Goal: Task Accomplishment & Management: Use online tool/utility

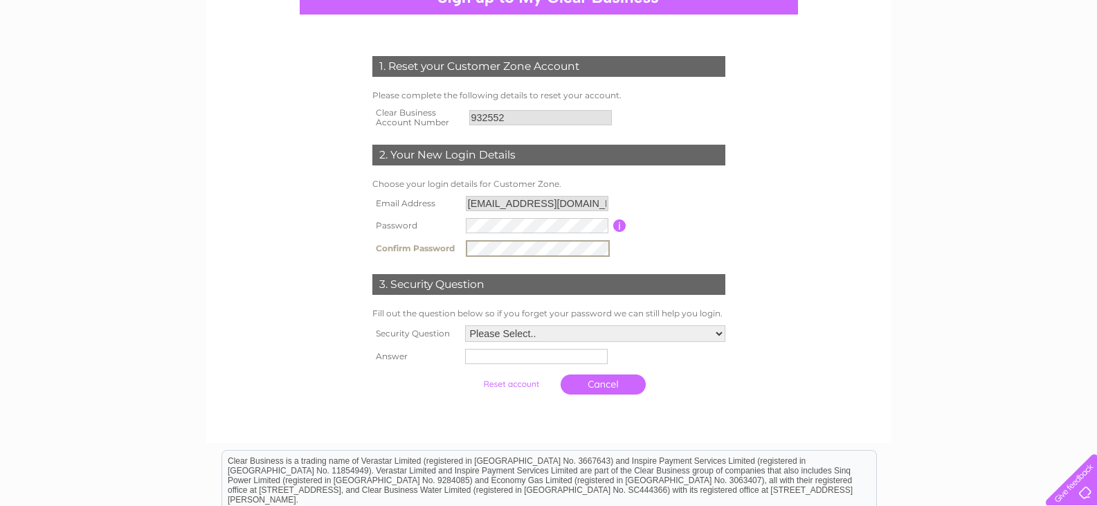
scroll to position [180, 0]
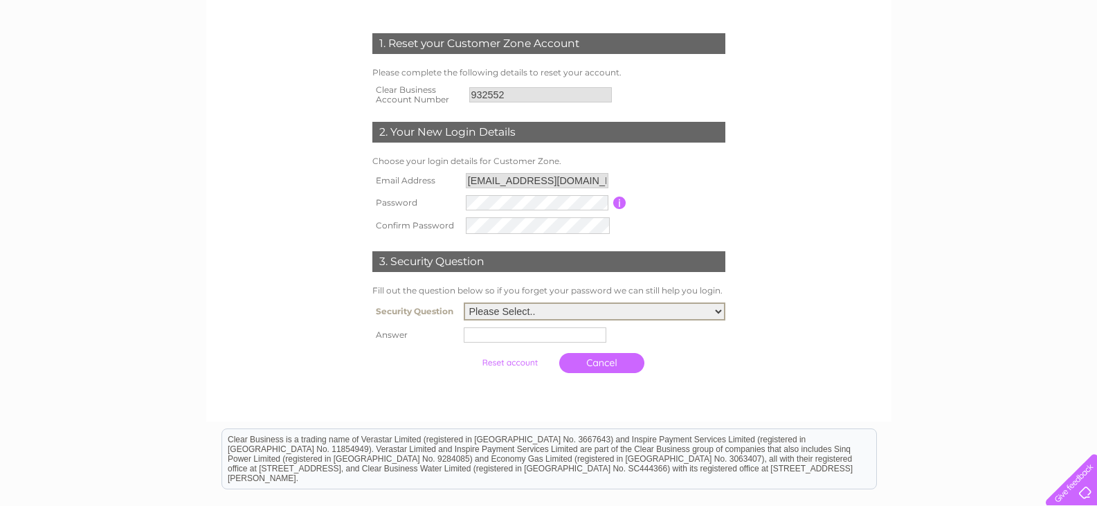
click at [717, 306] on select "Please Select.. In what town or city was your first job? In what town or city d…" at bounding box center [595, 312] width 262 height 18
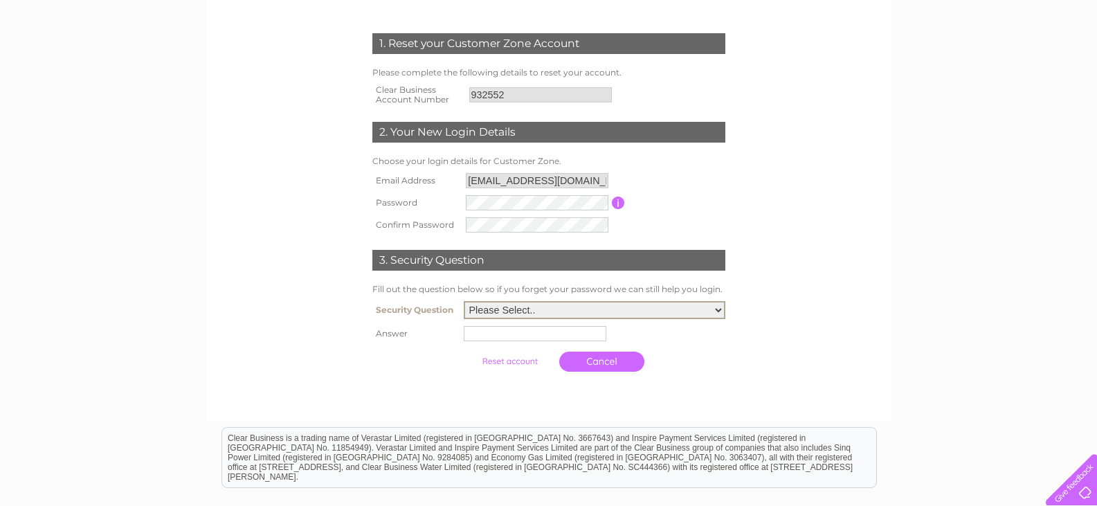
select select "5"
click at [464, 302] on select "Please Select.. In what town or city was your first job? In what town or city d…" at bounding box center [595, 310] width 262 height 18
click at [509, 338] on input "text" at bounding box center [537, 333] width 144 height 17
type input "Coll"
click at [495, 363] on input "submit" at bounding box center [511, 359] width 85 height 19
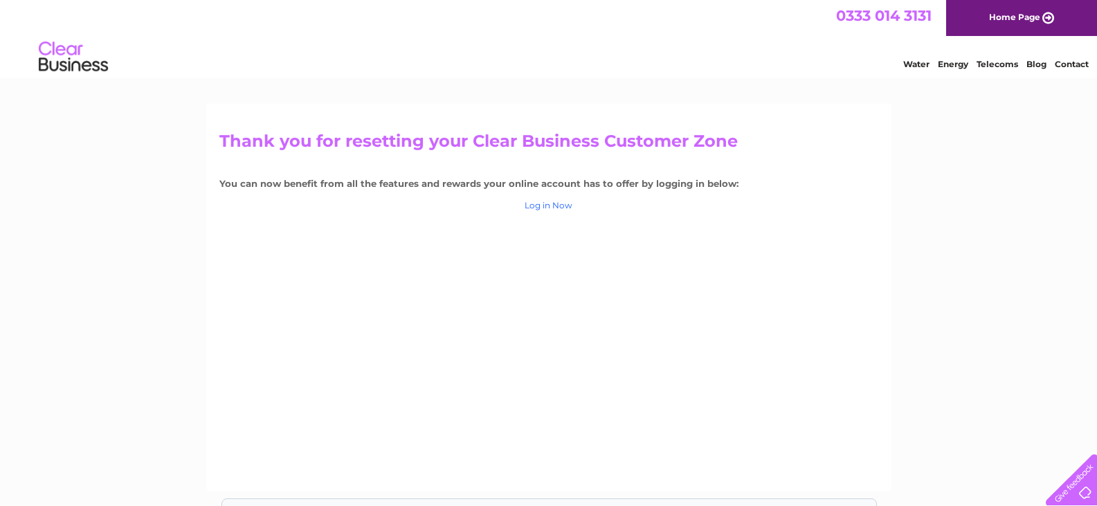
click at [541, 205] on link "Log in Now" at bounding box center [549, 205] width 48 height 10
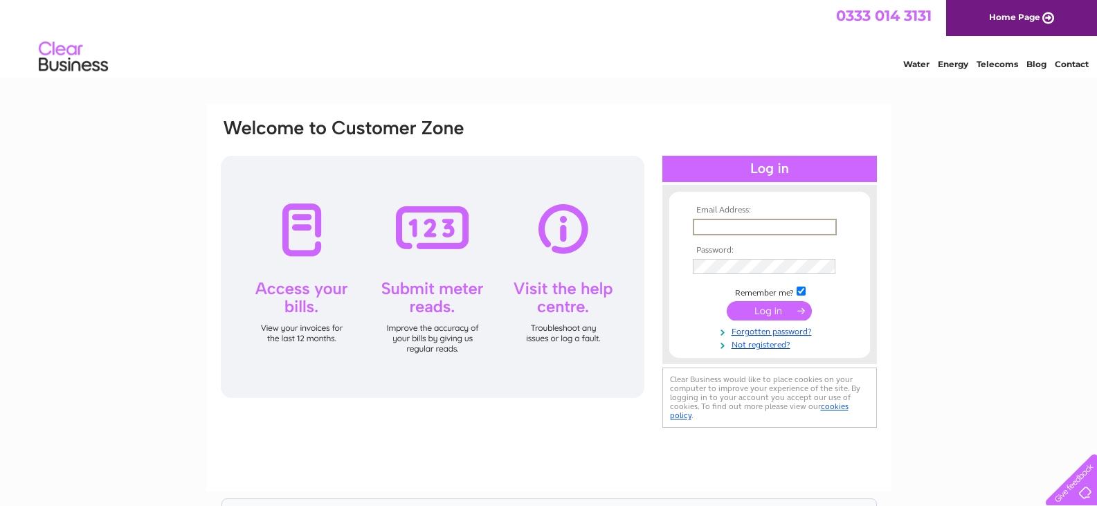
click at [743, 219] on input "text" at bounding box center [765, 227] width 144 height 17
type input "christinematheson071@btinternet.com"
click at [746, 312] on input "submit" at bounding box center [769, 310] width 85 height 19
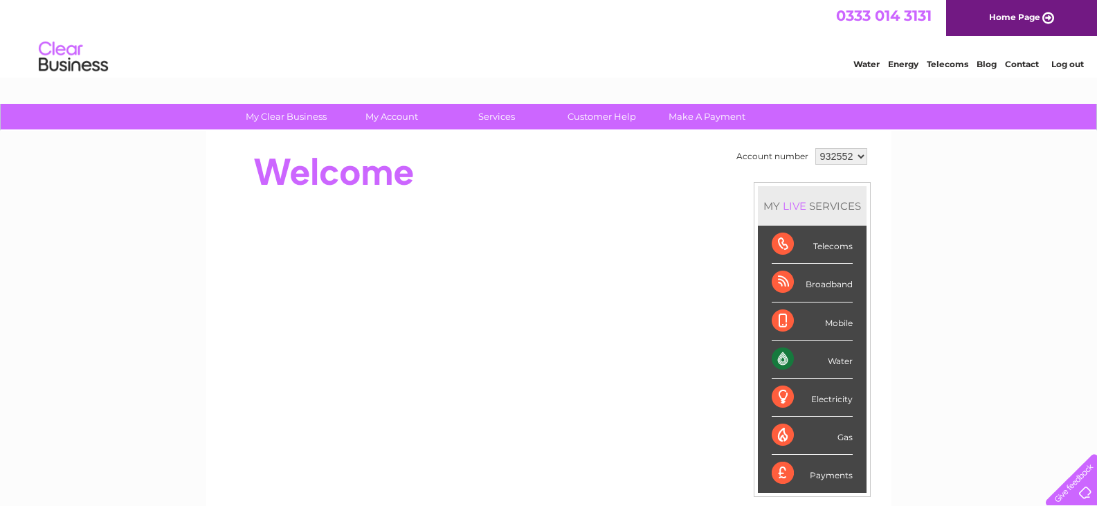
click at [784, 360] on div "Water" at bounding box center [812, 360] width 81 height 38
drag, startPoint x: 1104, startPoint y: 136, endPoint x: 1092, endPoint y: 30, distance: 107.3
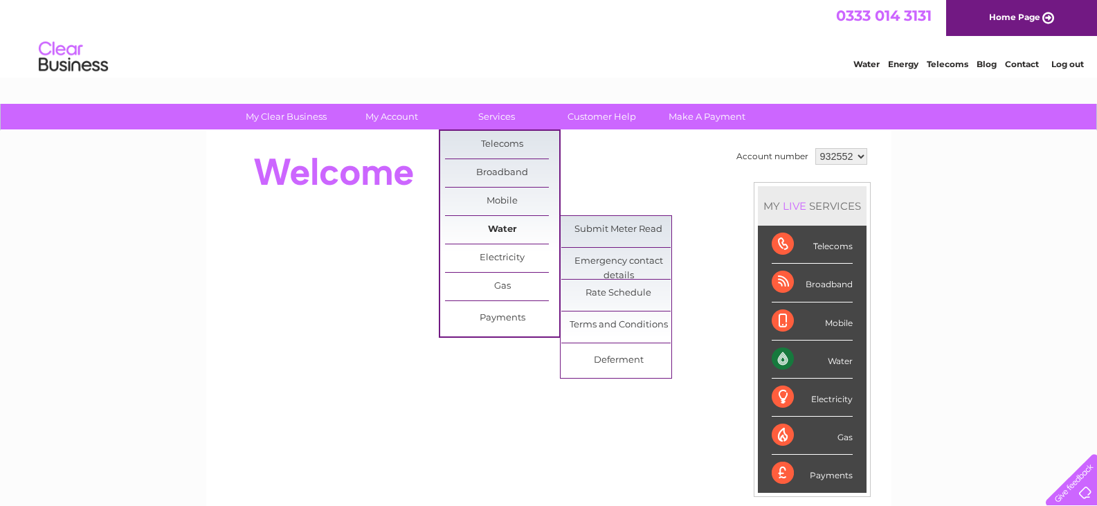
click at [493, 226] on link "Water" at bounding box center [502, 230] width 114 height 28
click at [606, 228] on link "Submit Meter Read" at bounding box center [618, 230] width 114 height 28
